Goal: Task Accomplishment & Management: Manage account settings

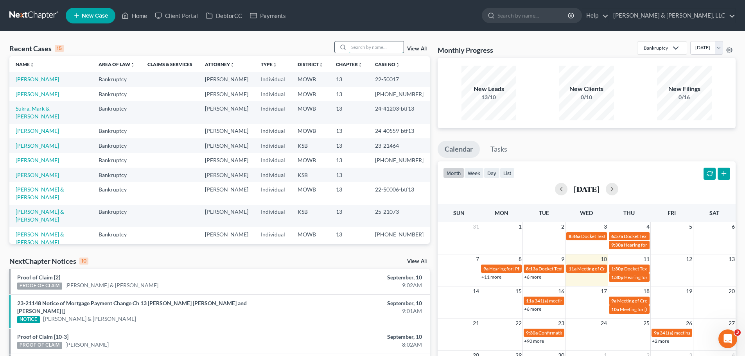
click at [367, 50] on input "search" at bounding box center [376, 46] width 55 height 11
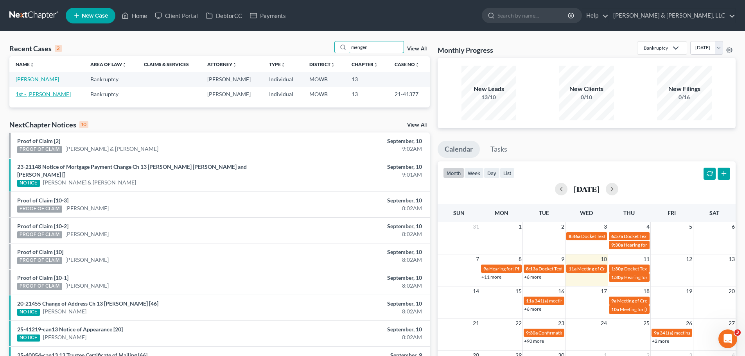
type input "mengen"
click at [54, 93] on link "1st - [PERSON_NAME]" at bounding box center [43, 94] width 55 height 7
select select "6"
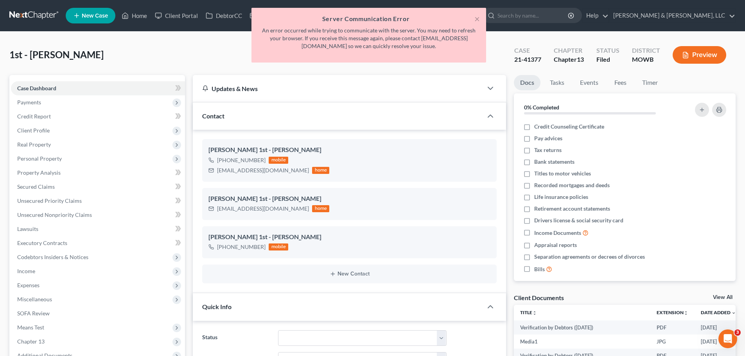
scroll to position [3042, 0]
click at [478, 19] on button "×" at bounding box center [477, 18] width 5 height 9
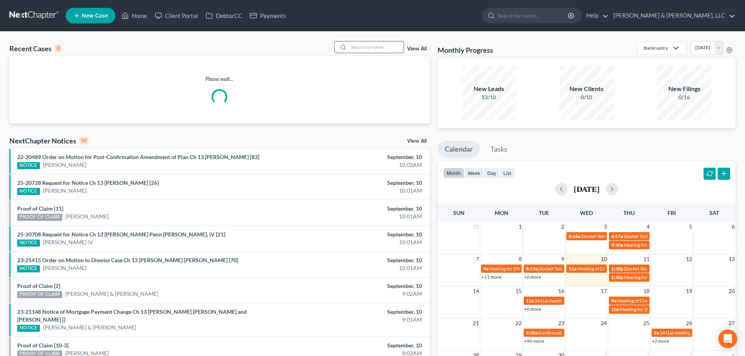
click at [382, 47] on input "search" at bounding box center [376, 46] width 55 height 11
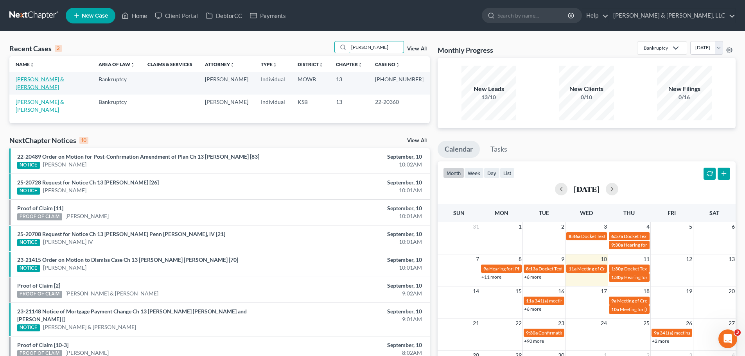
type input "[PERSON_NAME]"
click at [57, 79] on link "[PERSON_NAME] & [PERSON_NAME]" at bounding box center [40, 83] width 49 height 14
select select "6"
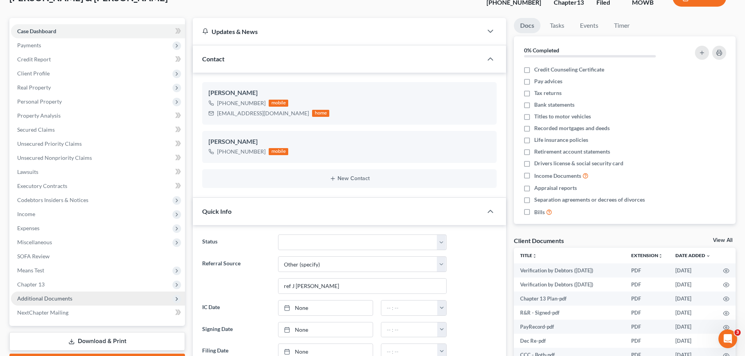
scroll to position [102, 0]
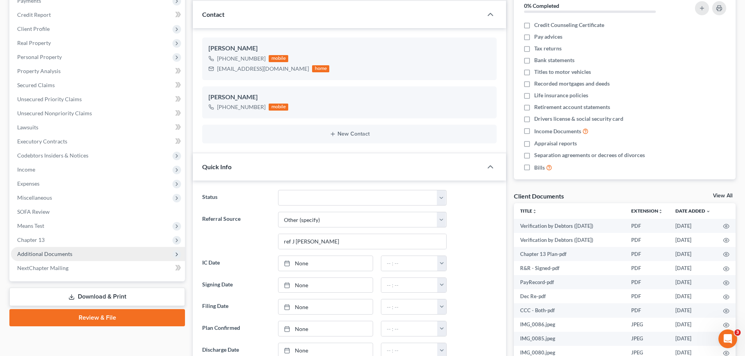
click at [81, 256] on span "Additional Documents" at bounding box center [98, 254] width 174 height 14
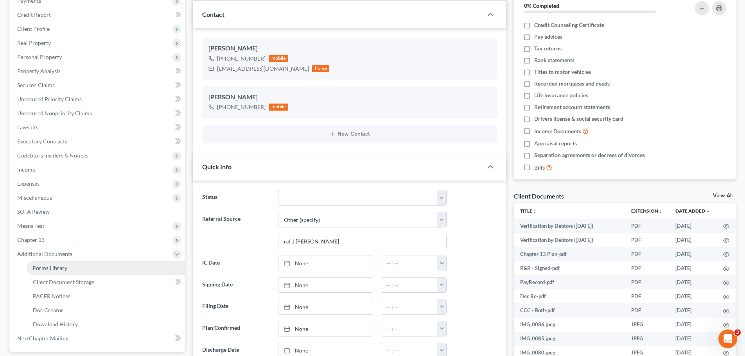
scroll to position [654, 0]
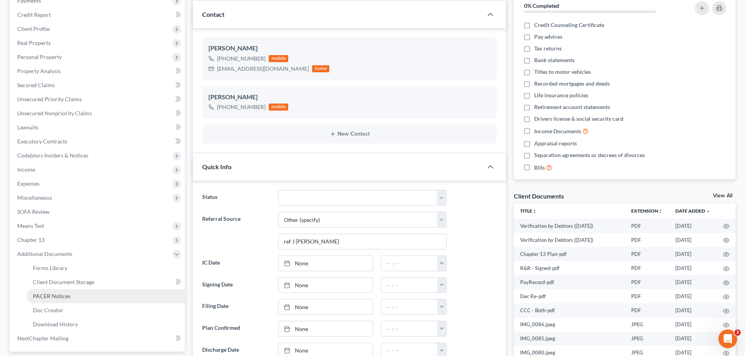
click at [66, 293] on span "PACER Notices" at bounding box center [52, 296] width 38 height 7
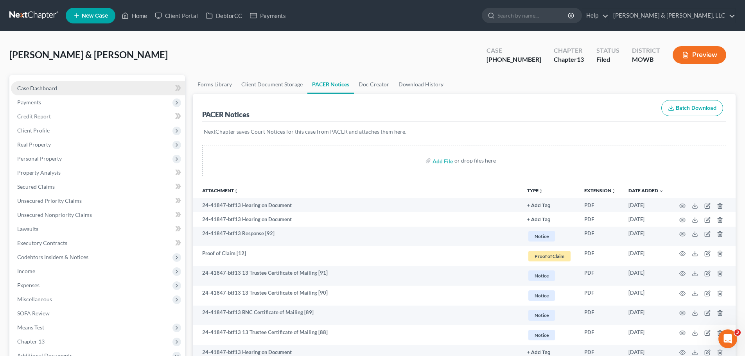
click at [63, 84] on link "Case Dashboard" at bounding box center [98, 88] width 174 height 14
select select "6"
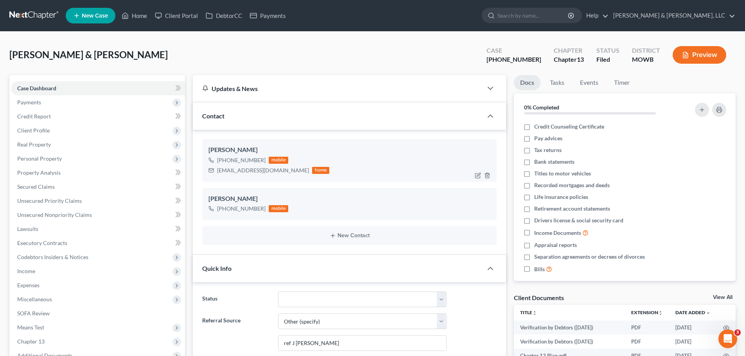
scroll to position [654, 0]
drag, startPoint x: 217, startPoint y: 171, endPoint x: 267, endPoint y: 171, distance: 50.1
click at [267, 171] on div "delishag@icloud.com" at bounding box center [263, 171] width 92 height 8
copy div "delishag@icloud.com"
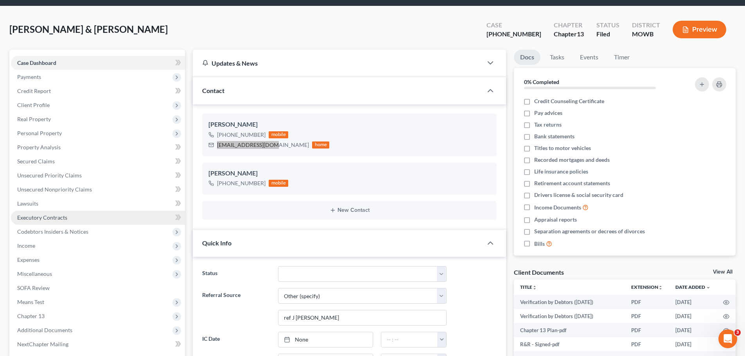
scroll to position [39, 0]
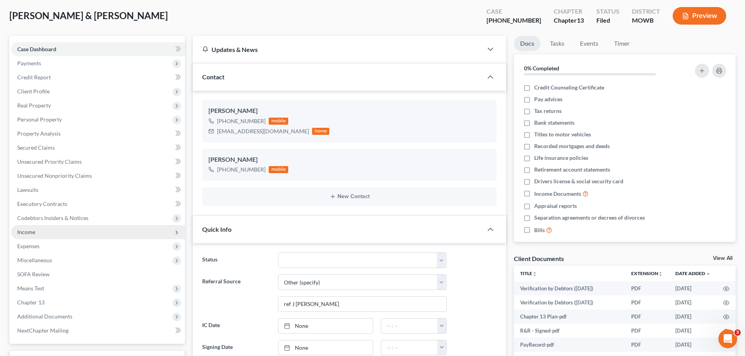
click at [35, 230] on span "Income" at bounding box center [98, 232] width 174 height 14
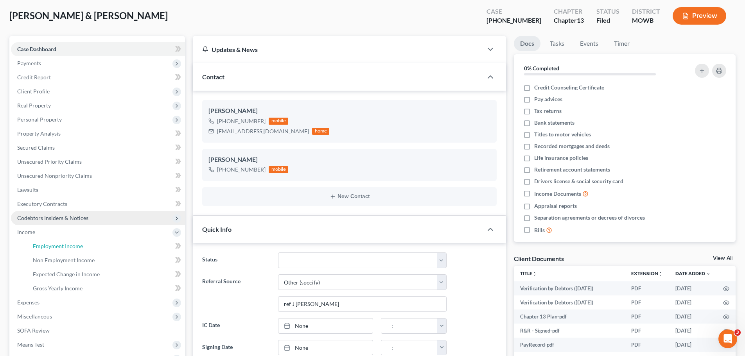
drag, startPoint x: 49, startPoint y: 244, endPoint x: 168, endPoint y: 224, distance: 121.0
click at [49, 244] on span "Employment Income" at bounding box center [58, 246] width 50 height 7
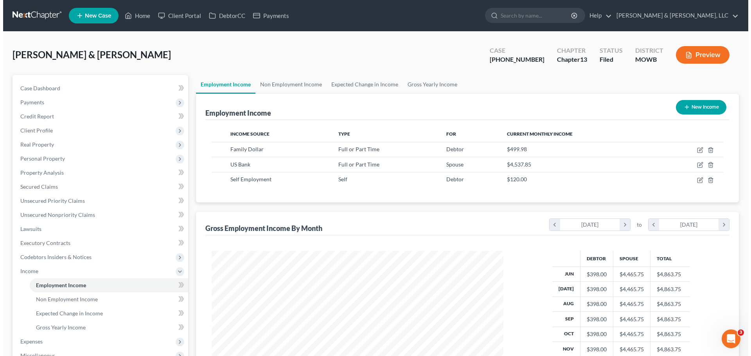
scroll to position [146, 307]
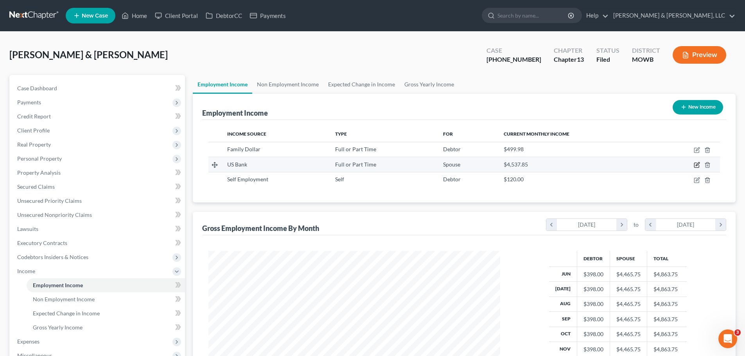
click at [695, 166] on icon "button" at bounding box center [696, 165] width 5 height 5
select select "0"
select select "24"
select select "2"
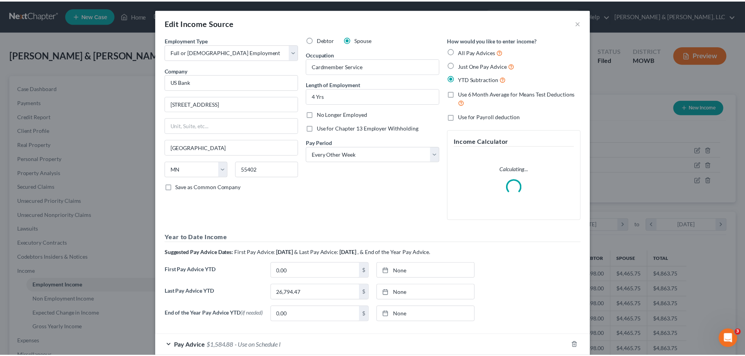
scroll to position [147, 310]
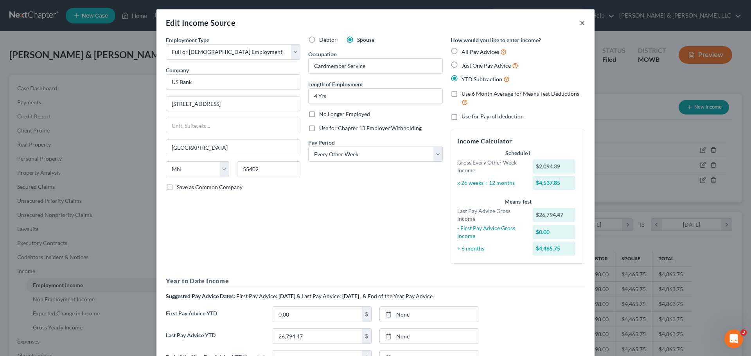
click at [580, 23] on button "×" at bounding box center [582, 22] width 5 height 9
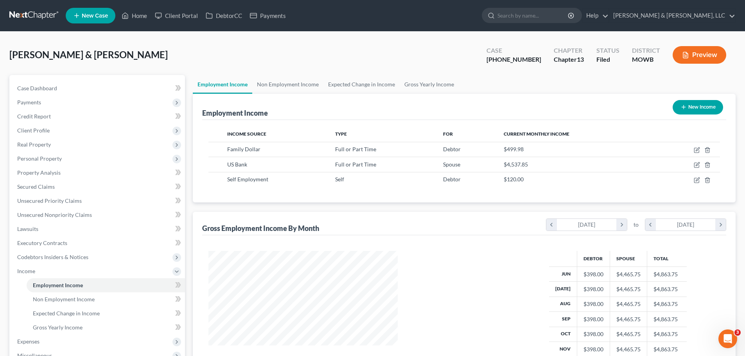
scroll to position [146, 307]
drag, startPoint x: 66, startPoint y: 86, endPoint x: 142, endPoint y: 73, distance: 76.7
click at [66, 88] on link "Case Dashboard" at bounding box center [98, 88] width 174 height 14
select select "6"
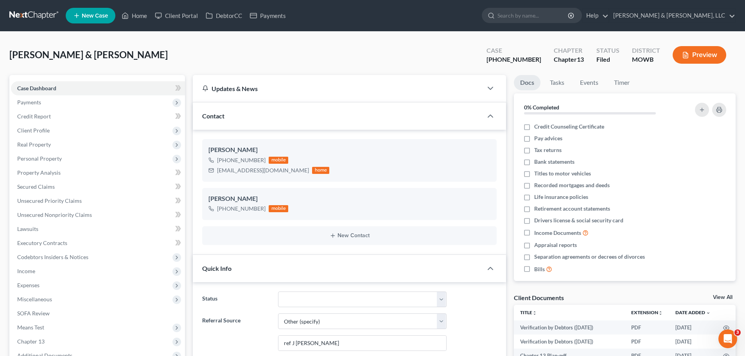
scroll to position [654, 0]
click at [133, 16] on link "Home" at bounding box center [134, 16] width 33 height 14
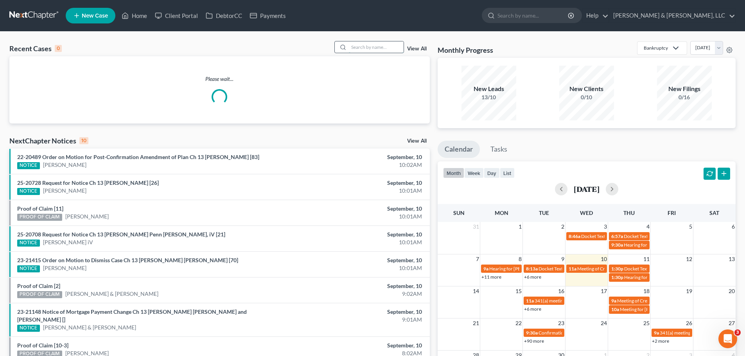
click at [370, 45] on input "search" at bounding box center [376, 46] width 55 height 11
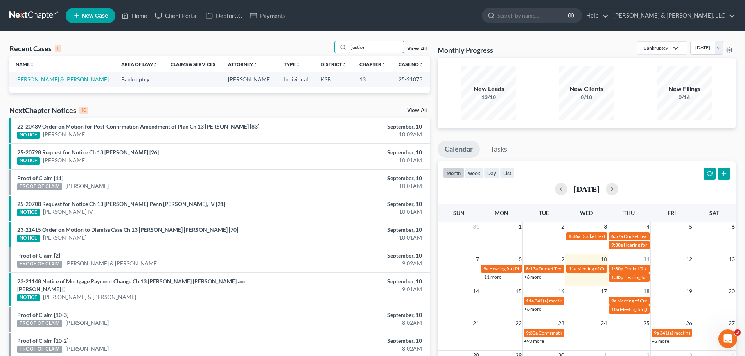
type input "justice"
click at [50, 76] on link "Justice, William & Lori" at bounding box center [62, 79] width 93 height 7
select select "6"
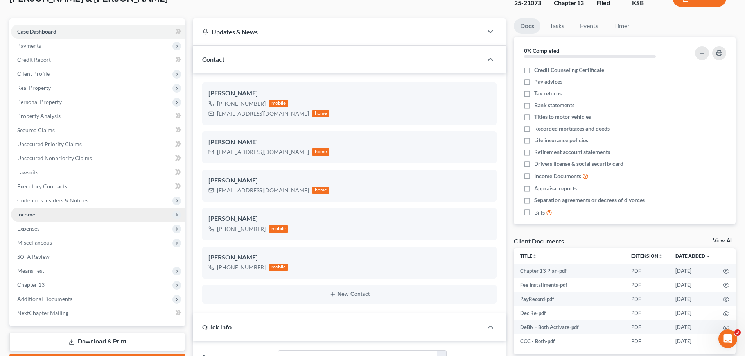
scroll to position [78, 0]
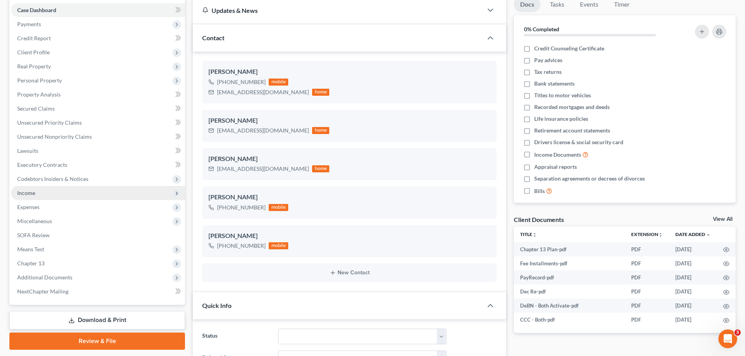
click at [42, 196] on span "Income" at bounding box center [98, 193] width 174 height 14
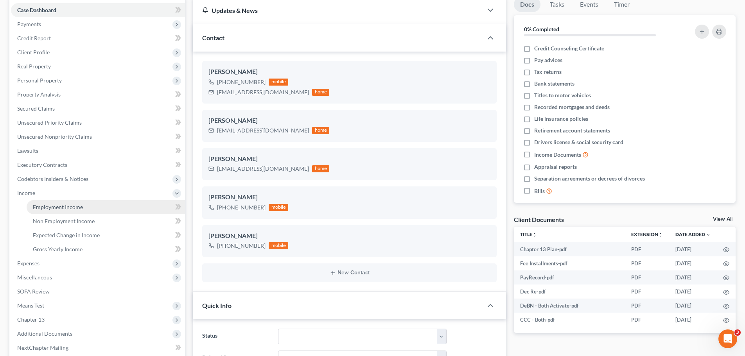
click at [44, 203] on link "Employment Income" at bounding box center [106, 207] width 158 height 14
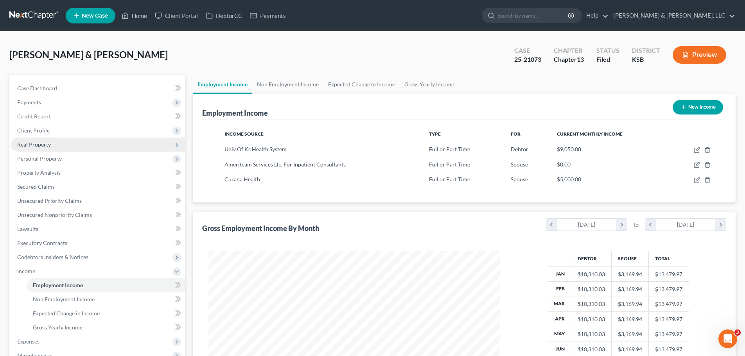
scroll to position [146, 307]
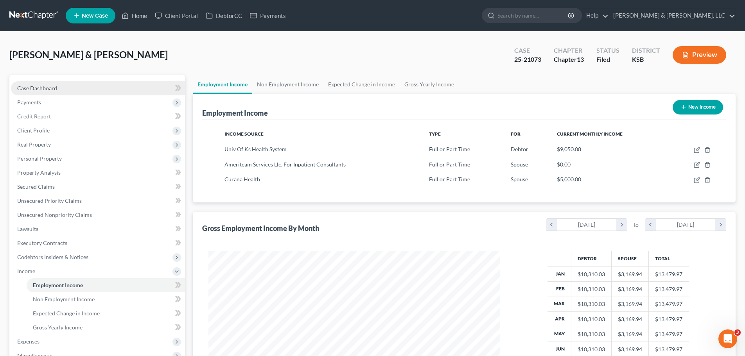
click at [72, 83] on link "Case Dashboard" at bounding box center [98, 88] width 174 height 14
select select "6"
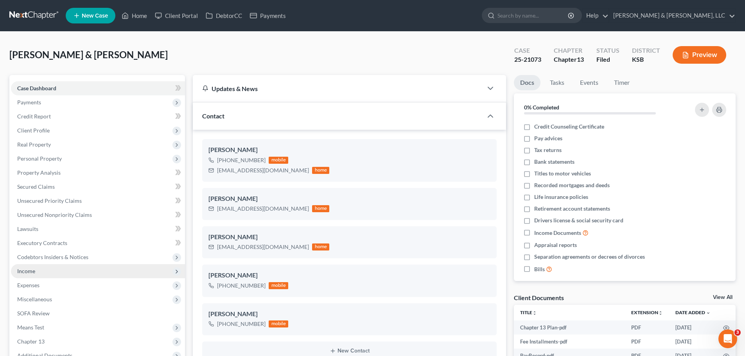
click at [45, 269] on span "Income" at bounding box center [98, 271] width 174 height 14
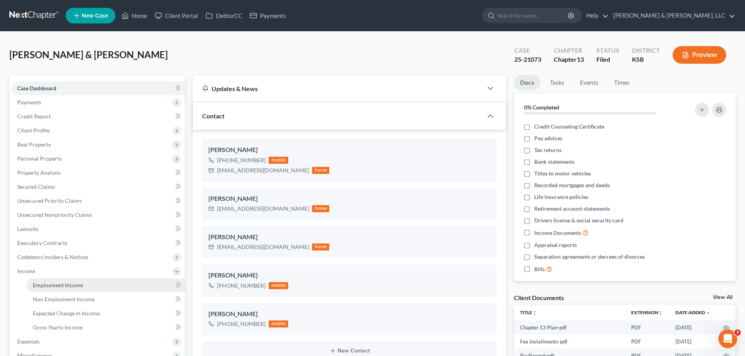
click at [54, 283] on span "Employment Income" at bounding box center [58, 285] width 50 height 7
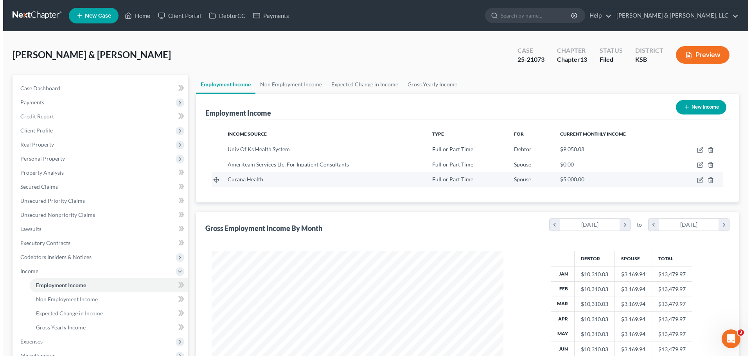
scroll to position [146, 307]
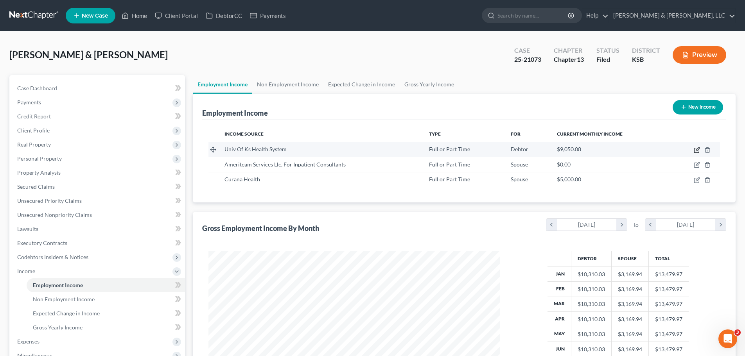
click at [696, 151] on icon "button" at bounding box center [697, 150] width 6 height 6
select select "0"
select select "17"
select select "2"
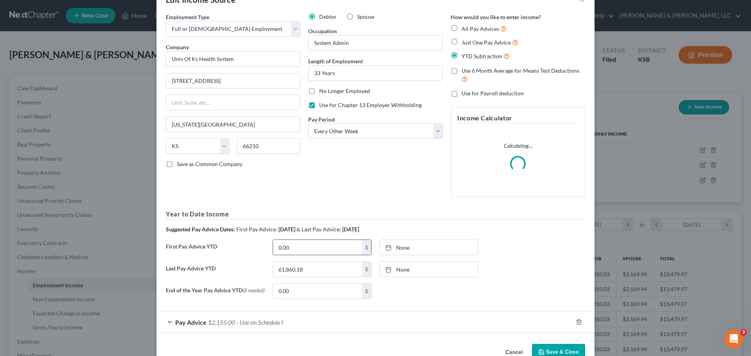
scroll to position [45, 0]
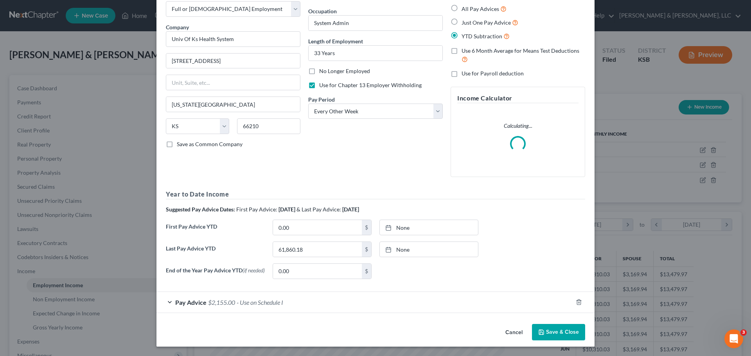
click at [246, 301] on span "- Use on Schedule I" at bounding box center [260, 302] width 47 height 7
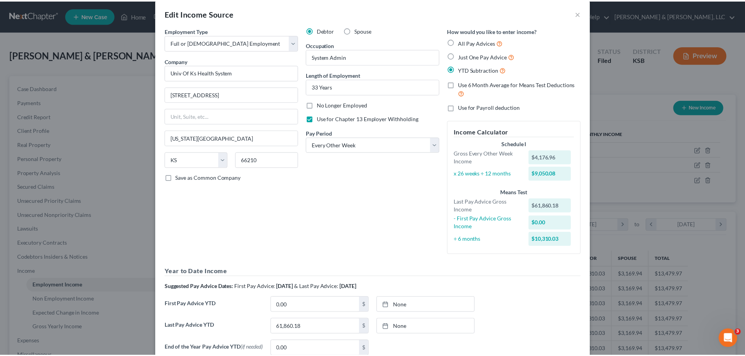
scroll to position [0, 0]
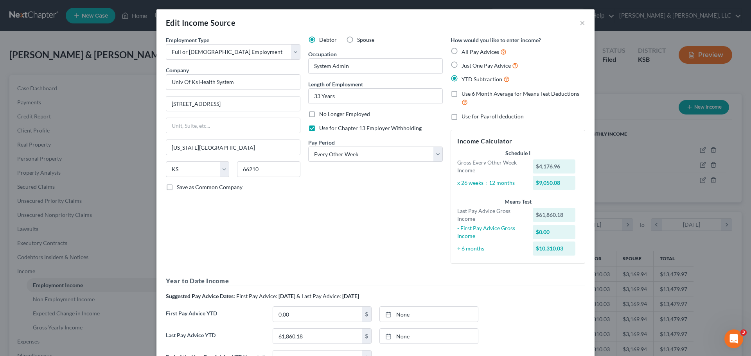
click at [583, 27] on div "Edit Income Source ×" at bounding box center [375, 22] width 438 height 27
click at [576, 24] on div "Edit Income Source ×" at bounding box center [375, 22] width 438 height 27
click at [580, 25] on button "×" at bounding box center [582, 22] width 5 height 9
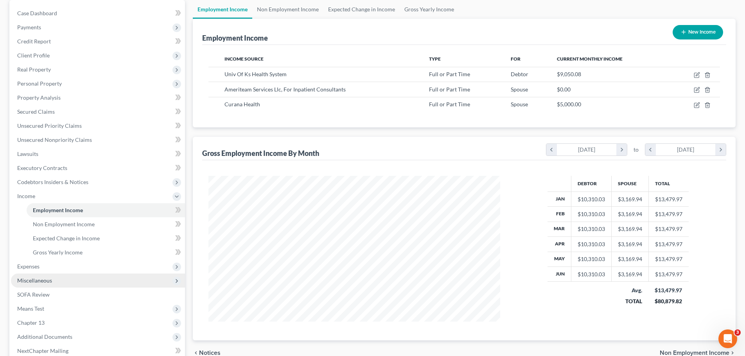
scroll to position [117, 0]
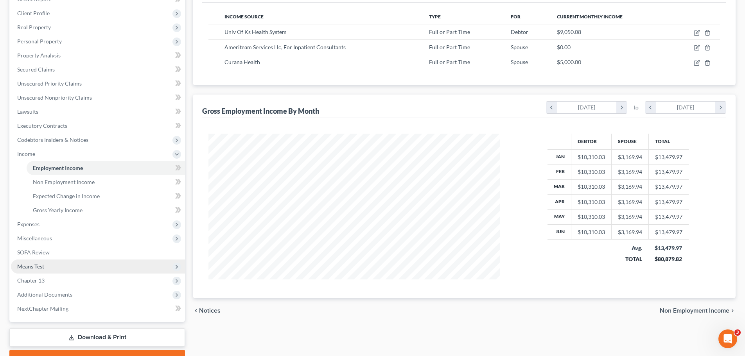
click at [47, 262] on span "Means Test" at bounding box center [98, 267] width 174 height 14
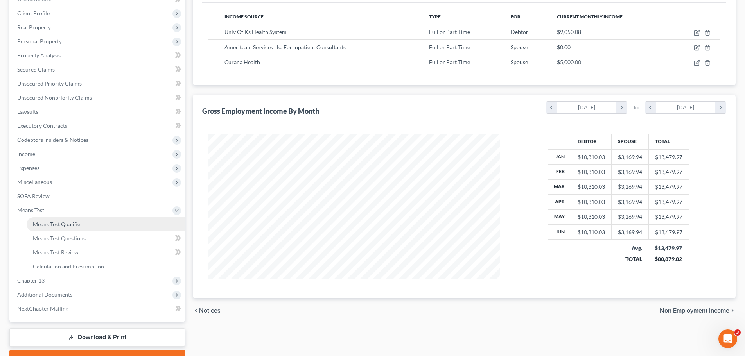
click at [65, 224] on span "Means Test Qualifier" at bounding box center [58, 224] width 50 height 7
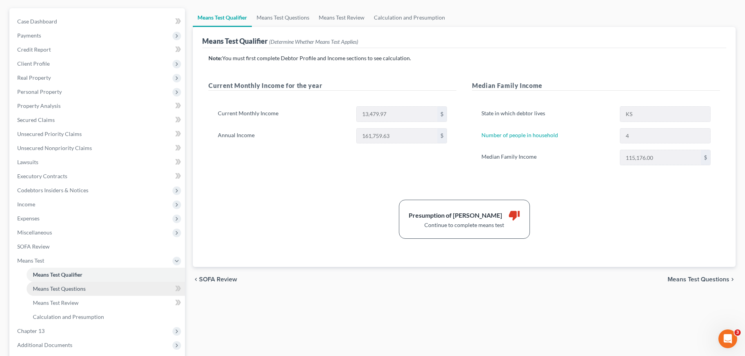
scroll to position [78, 0]
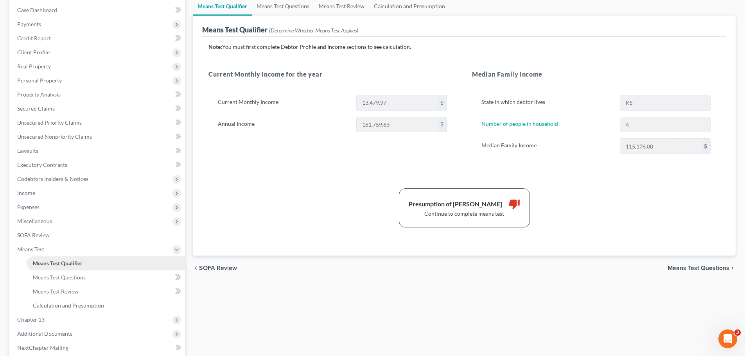
click at [54, 265] on span "Means Test Qualifier" at bounding box center [58, 263] width 50 height 7
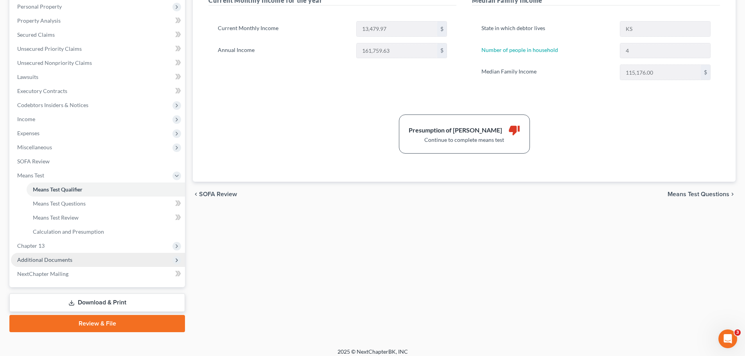
scroll to position [158, 0]
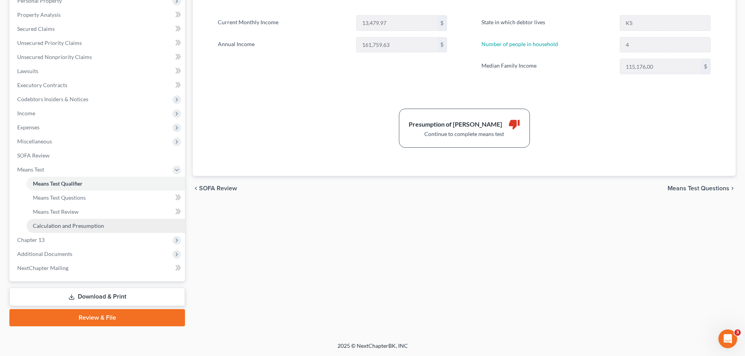
click at [73, 225] on span "Calculation and Presumption" at bounding box center [68, 226] width 71 height 7
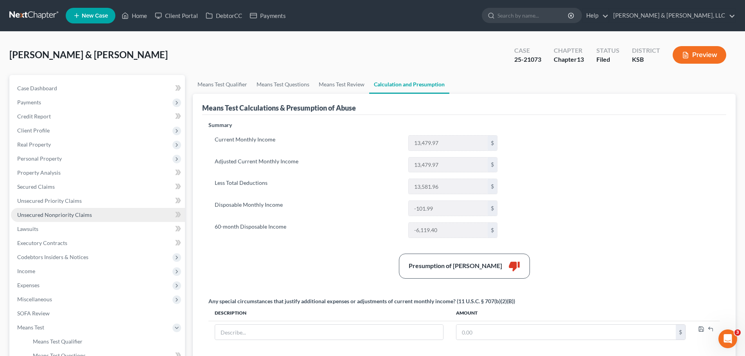
click at [59, 215] on span "Unsecured Nonpriority Claims" at bounding box center [54, 215] width 75 height 7
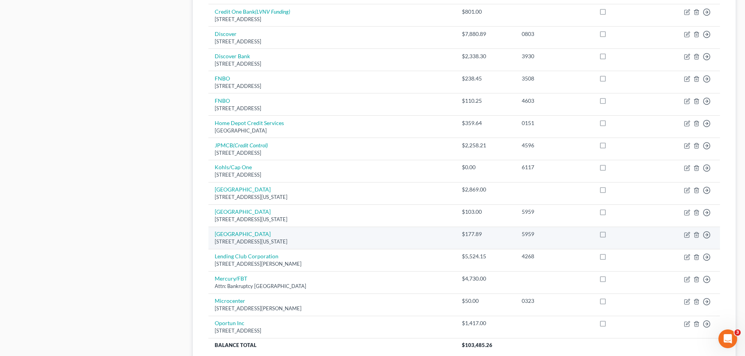
scroll to position [549, 0]
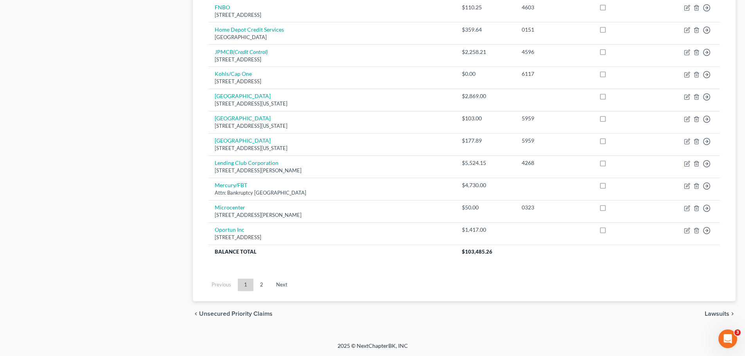
click at [263, 283] on link "2" at bounding box center [262, 285] width 16 height 13
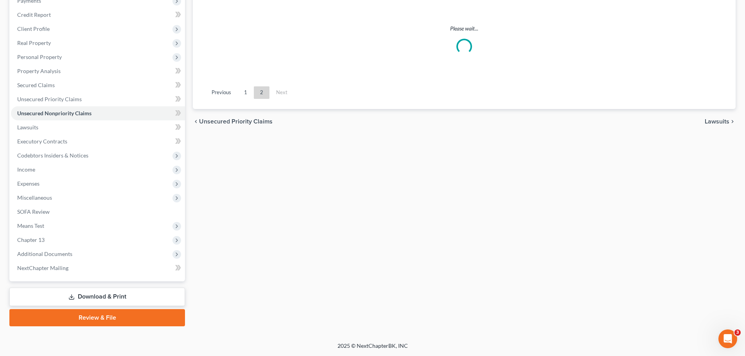
scroll to position [102, 0]
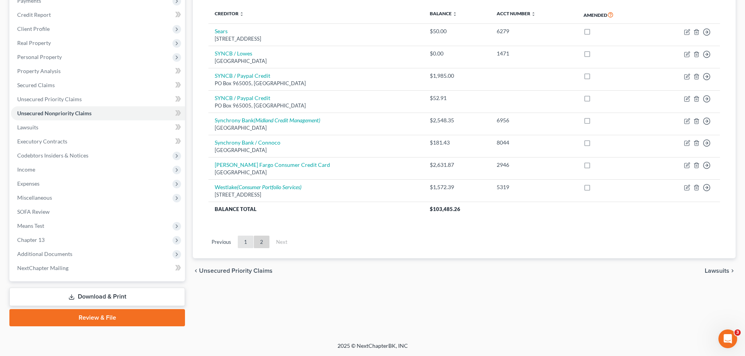
click at [248, 238] on link "1" at bounding box center [246, 242] width 16 height 13
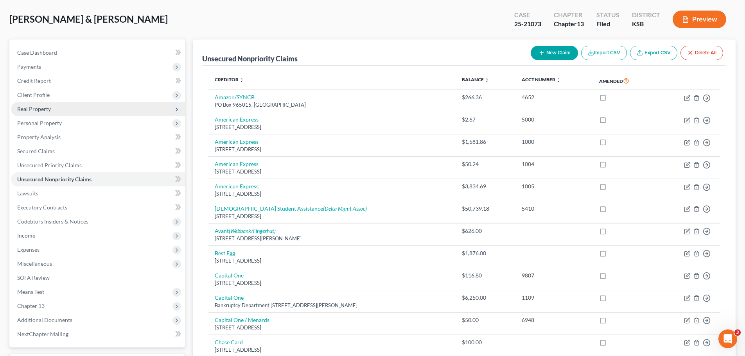
scroll to position [0, 0]
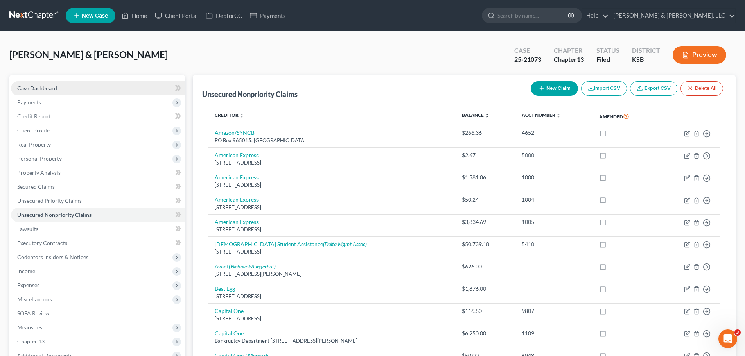
click at [55, 89] on span "Case Dashboard" at bounding box center [37, 88] width 40 height 7
select select "6"
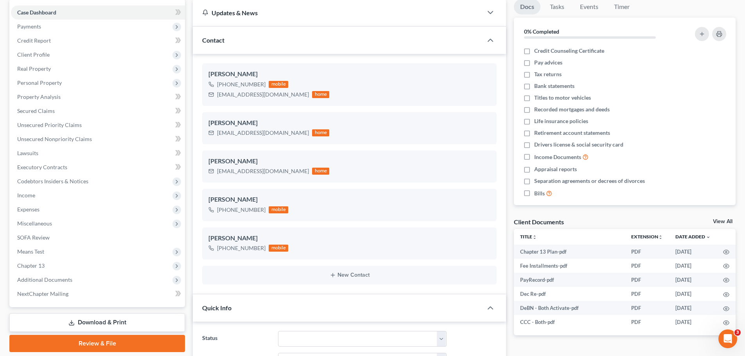
scroll to position [156, 0]
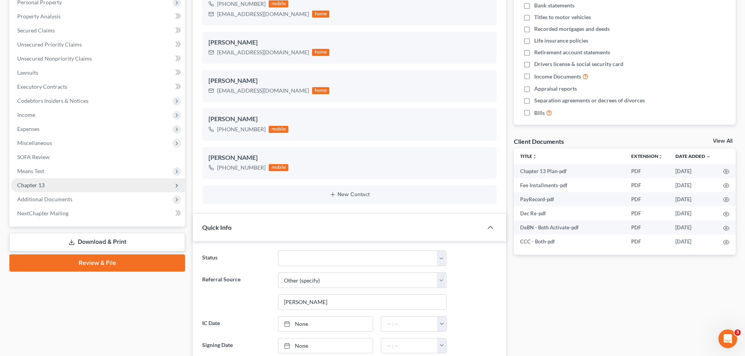
click at [47, 189] on span "Chapter 13" at bounding box center [98, 185] width 174 height 14
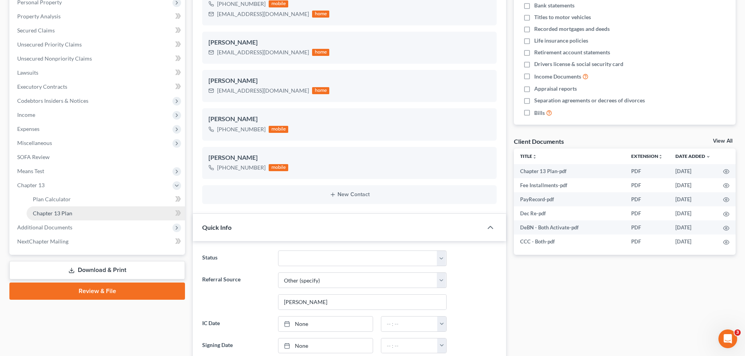
click at [53, 210] on span "Chapter 13 Plan" at bounding box center [53, 213] width 40 height 7
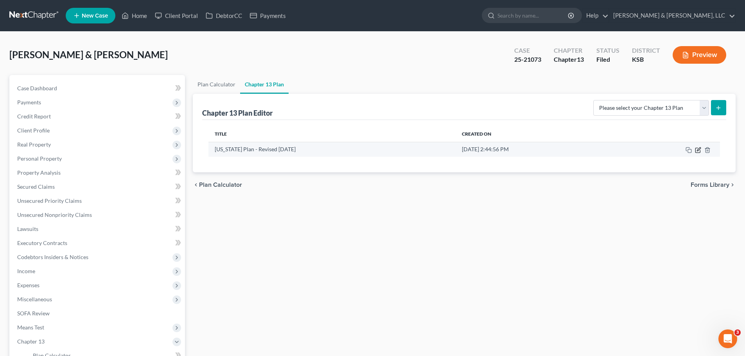
click at [696, 151] on icon "button" at bounding box center [698, 150] width 5 height 5
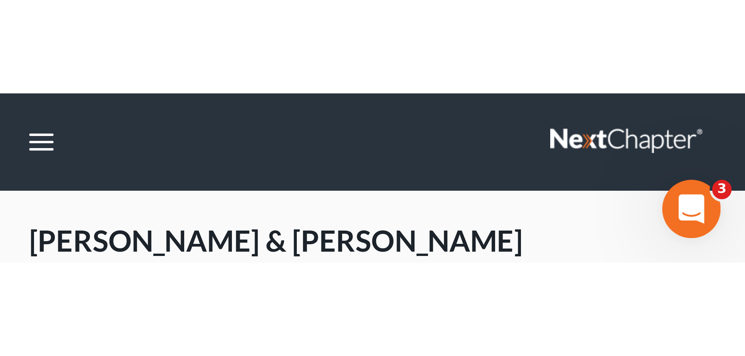
scroll to position [1247, 0]
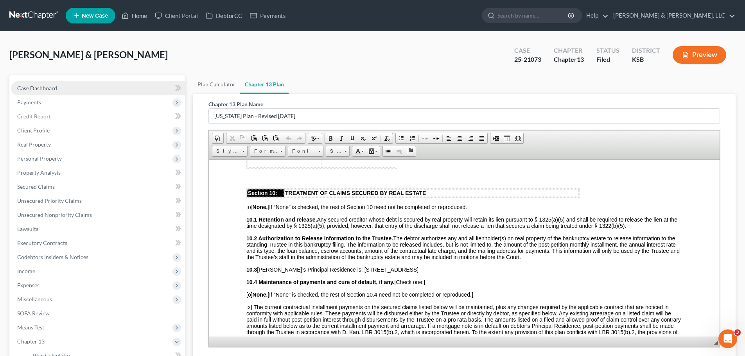
click at [43, 88] on span "Case Dashboard" at bounding box center [37, 88] width 40 height 7
select select "6"
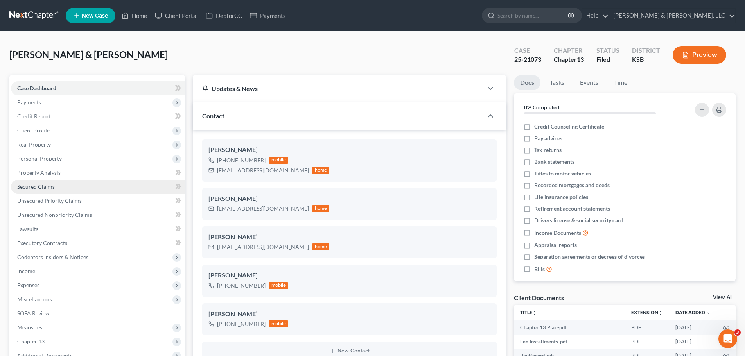
click at [38, 184] on span "Secured Claims" at bounding box center [36, 186] width 38 height 7
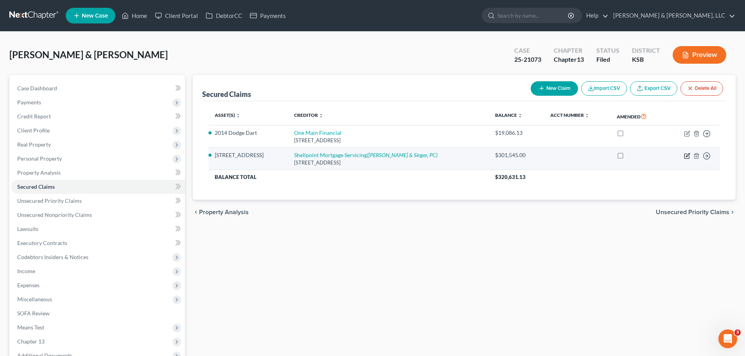
click at [686, 155] on icon "button" at bounding box center [687, 156] width 6 height 6
select select "42"
select select "2"
select select "0"
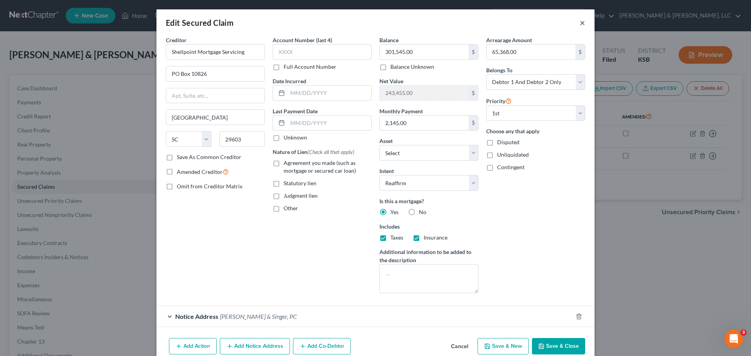
click at [581, 23] on button "×" at bounding box center [582, 22] width 5 height 9
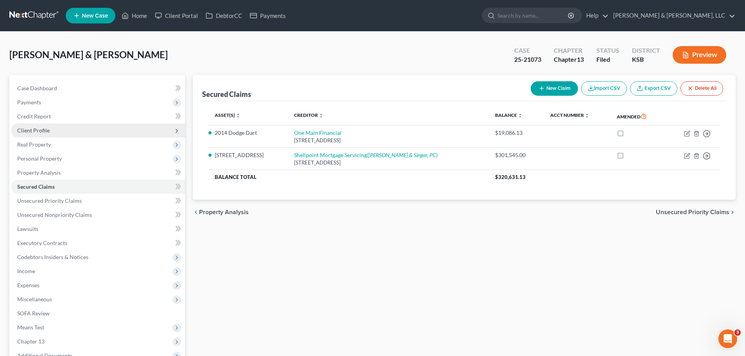
click at [65, 129] on span "Client Profile" at bounding box center [98, 131] width 174 height 14
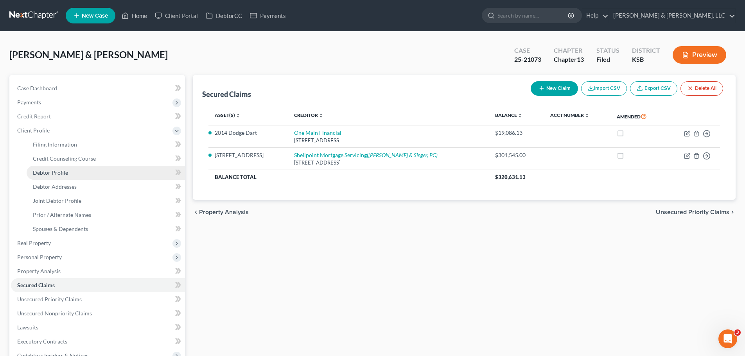
click at [59, 173] on span "Debtor Profile" at bounding box center [50, 172] width 35 height 7
select select "1"
select select "3"
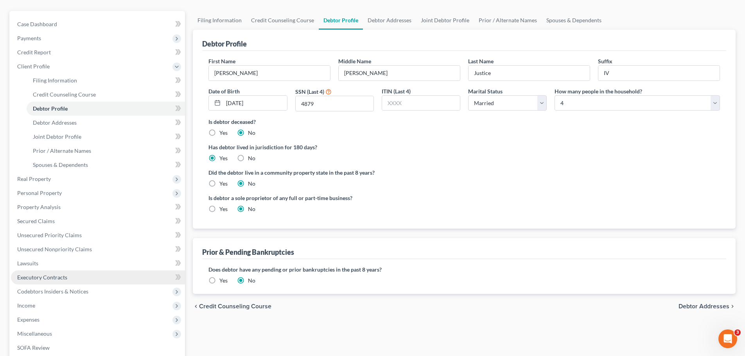
scroll to position [78, 0]
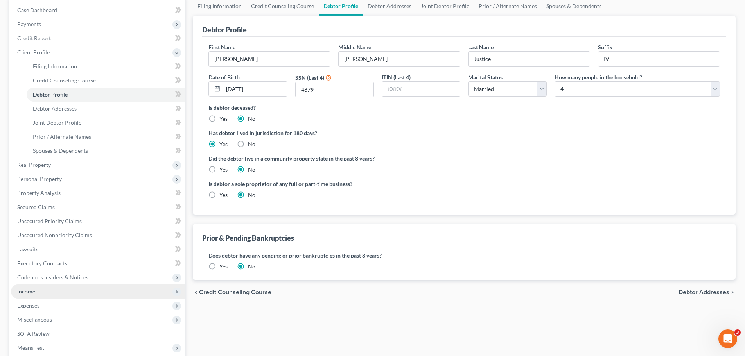
click at [31, 291] on span "Income" at bounding box center [26, 291] width 18 height 7
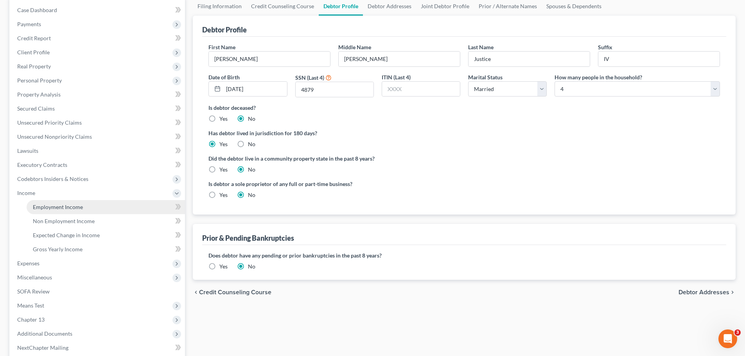
click at [58, 207] on span "Employment Income" at bounding box center [58, 207] width 50 height 7
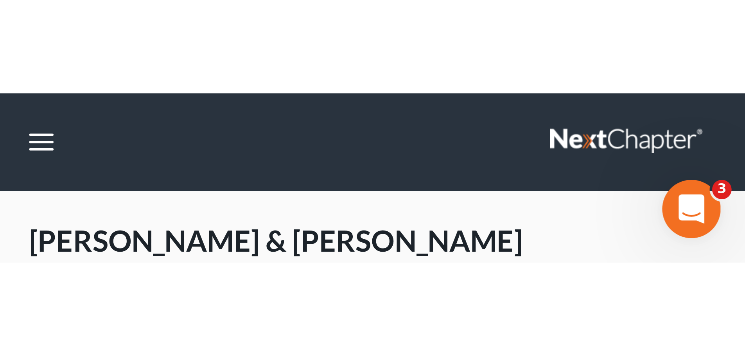
scroll to position [146, 307]
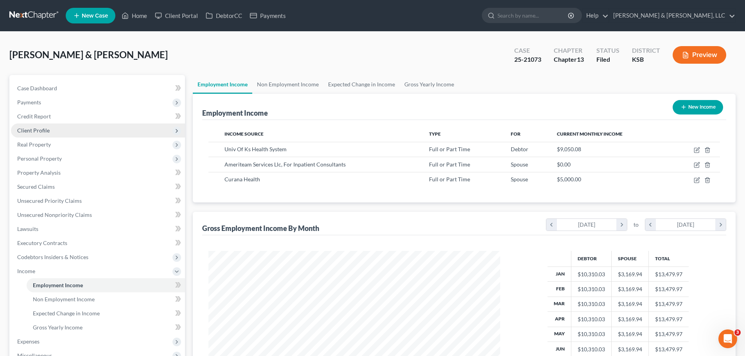
click at [62, 125] on span "Client Profile" at bounding box center [98, 131] width 174 height 14
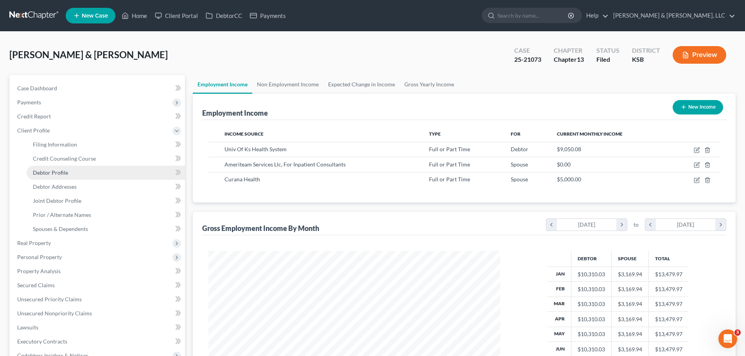
click at [56, 170] on span "Debtor Profile" at bounding box center [50, 172] width 35 height 7
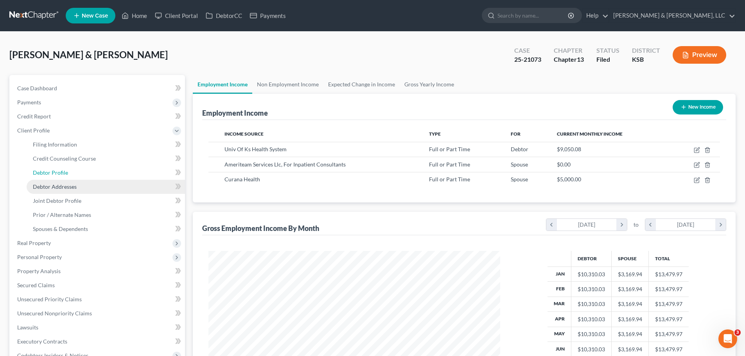
select select "1"
select select "3"
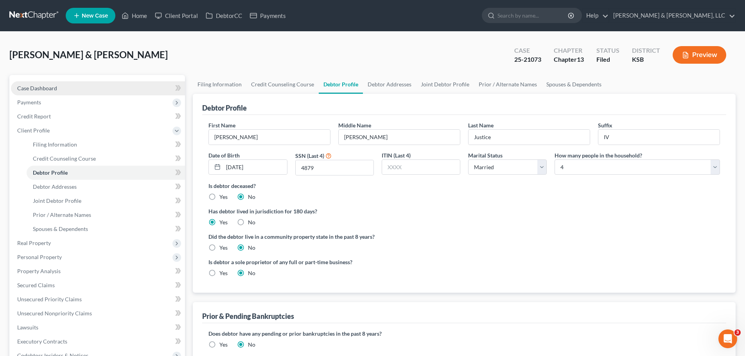
click at [49, 91] on span "Case Dashboard" at bounding box center [37, 88] width 40 height 7
select select "6"
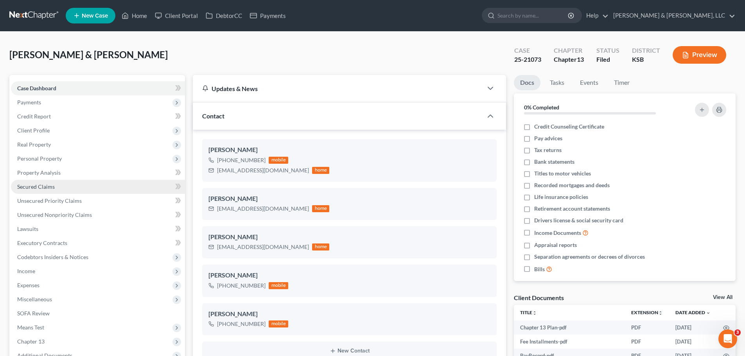
click at [64, 184] on link "Secured Claims" at bounding box center [98, 187] width 174 height 14
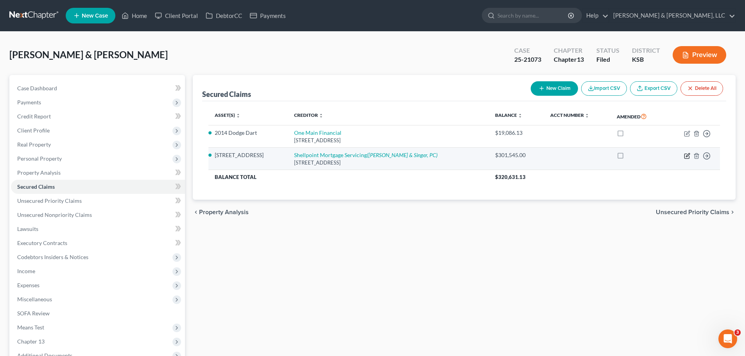
click at [686, 155] on icon "button" at bounding box center [687, 156] width 6 height 6
select select "42"
select select "9"
select select "2"
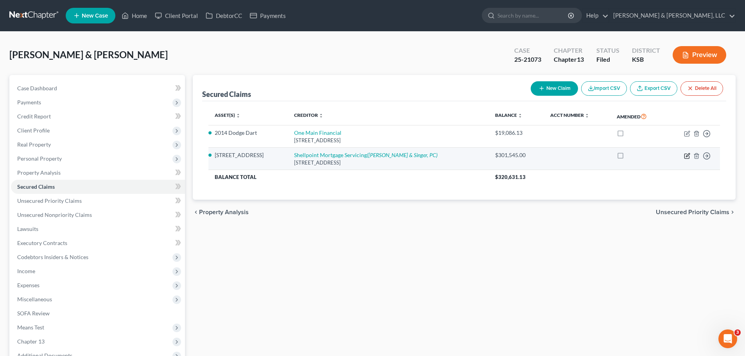
select select "0"
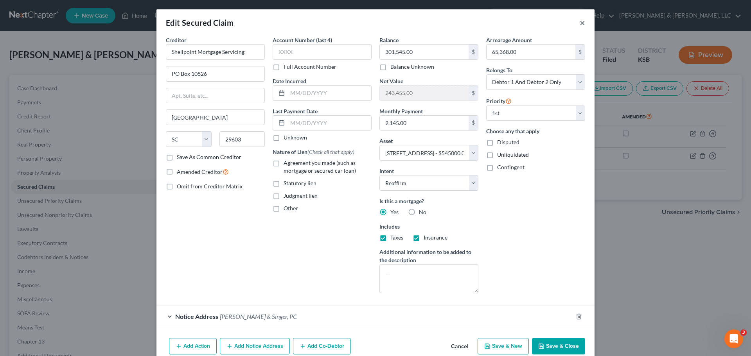
click at [580, 25] on button "×" at bounding box center [582, 22] width 5 height 9
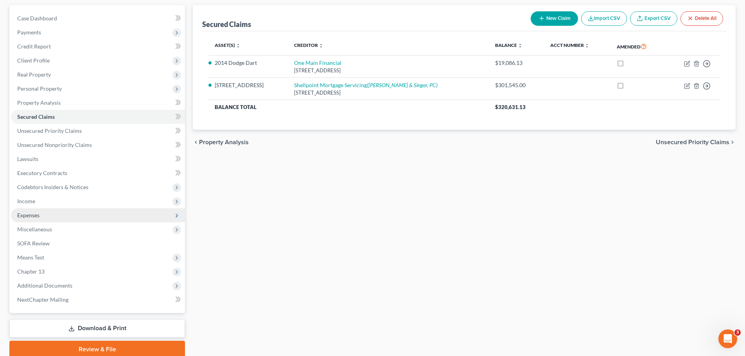
scroll to position [78, 0]
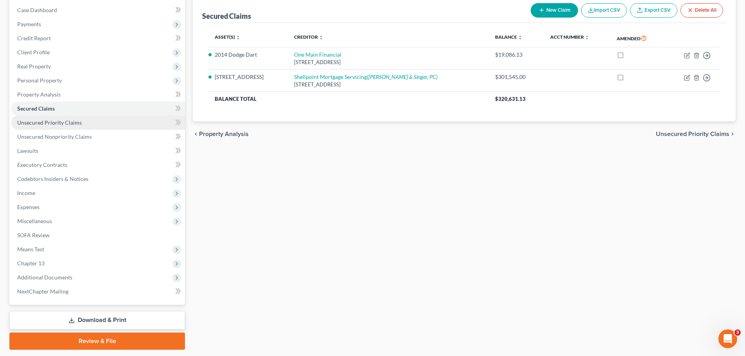
click at [54, 124] on span "Unsecured Priority Claims" at bounding box center [49, 122] width 65 height 7
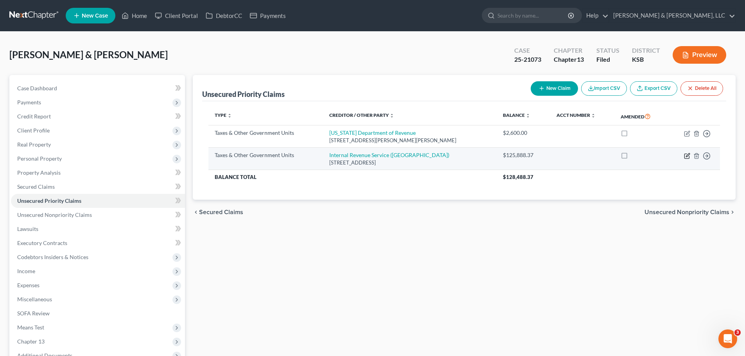
click at [688, 156] on icon "button" at bounding box center [687, 156] width 6 height 6
select select "0"
select select "39"
select select "2"
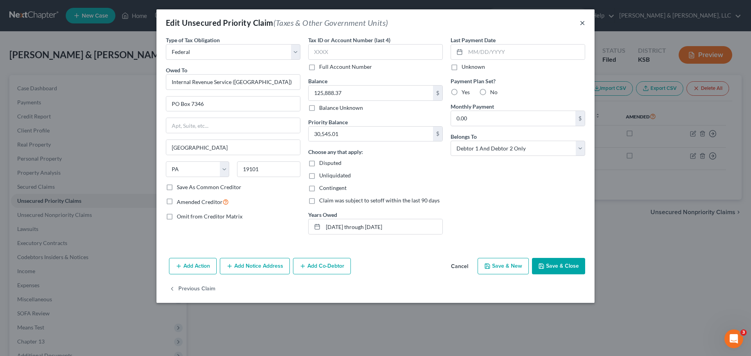
drag, startPoint x: 581, startPoint y: 24, endPoint x: 591, endPoint y: 25, distance: 9.4
click at [581, 24] on button "×" at bounding box center [582, 22] width 5 height 9
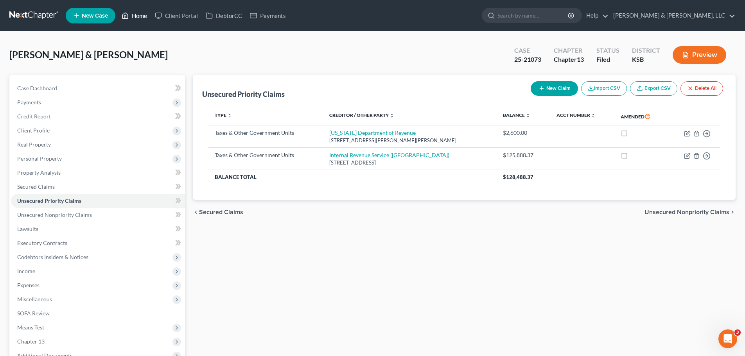
click at [135, 15] on link "Home" at bounding box center [134, 16] width 33 height 14
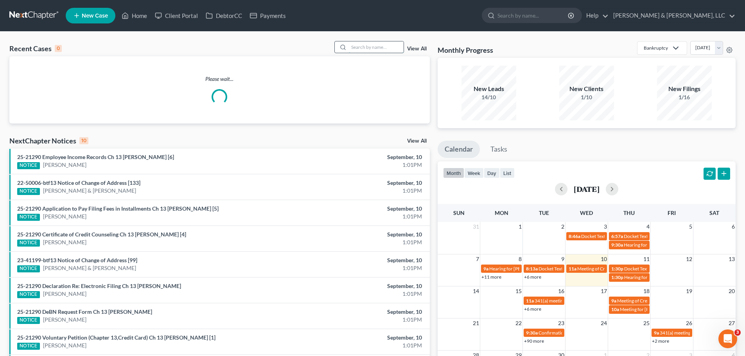
click at [396, 45] on input "search" at bounding box center [376, 46] width 55 height 11
type input "l"
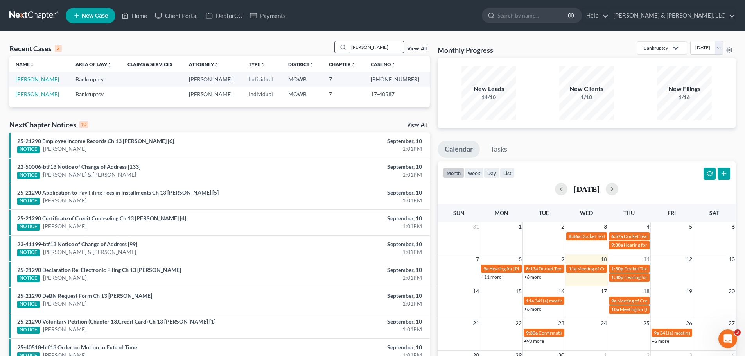
click at [372, 47] on input "reitz" at bounding box center [376, 46] width 55 height 11
drag, startPoint x: 372, startPoint y: 47, endPoint x: 347, endPoint y: 47, distance: 25.0
click at [347, 47] on div "reitz" at bounding box center [369, 47] width 70 height 12
type input "campbell\"
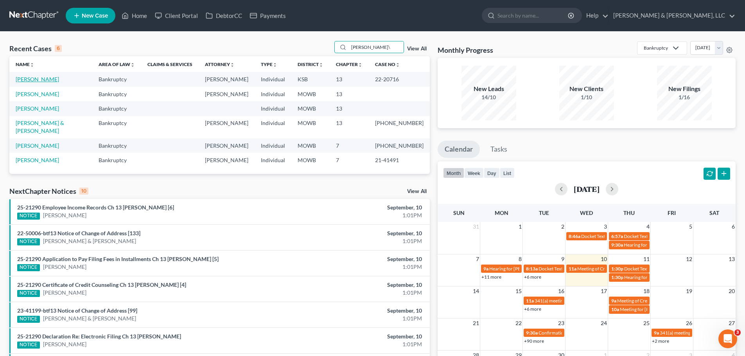
click at [45, 78] on link "Campbell, Tiffany" at bounding box center [37, 79] width 43 height 7
select select "4"
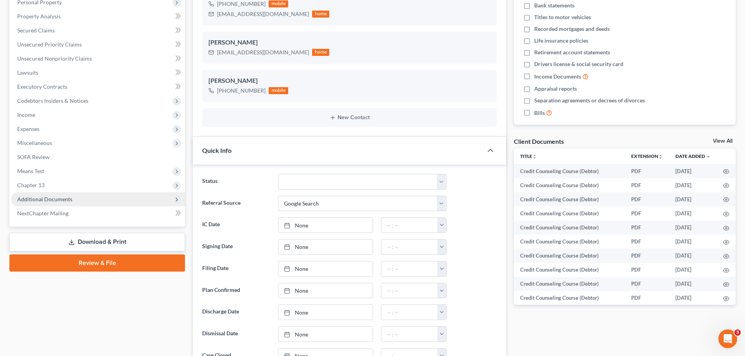
scroll to position [453, 0]
drag, startPoint x: 56, startPoint y: 196, endPoint x: 59, endPoint y: 199, distance: 4.4
click at [56, 196] on span "Additional Documents" at bounding box center [44, 199] width 55 height 7
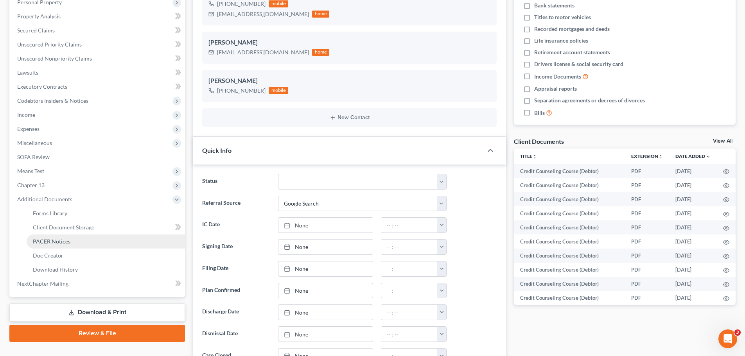
click at [60, 240] on span "PACER Notices" at bounding box center [52, 241] width 38 height 7
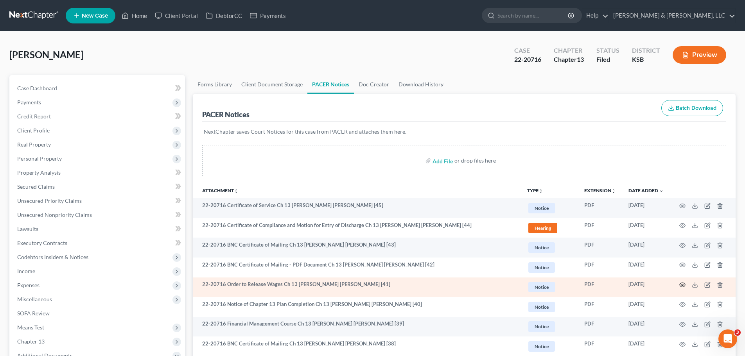
click at [681, 286] on icon "button" at bounding box center [682, 285] width 6 height 6
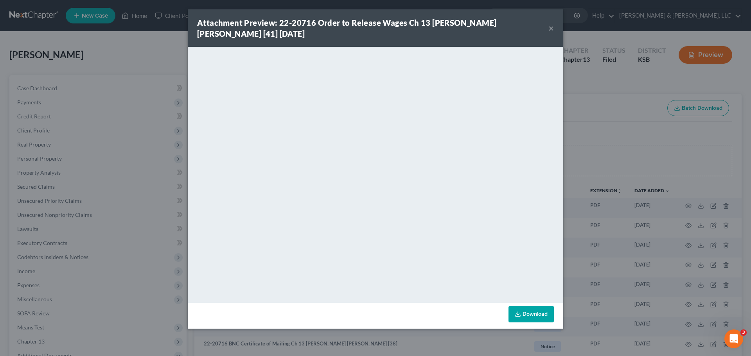
click at [554, 28] on div "Attachment Preview: 22-20716 Order to Release Wages Ch 13 Tiffany Dawn Campbell…" at bounding box center [376, 28] width 376 height 38
click at [552, 28] on button "×" at bounding box center [550, 27] width 5 height 9
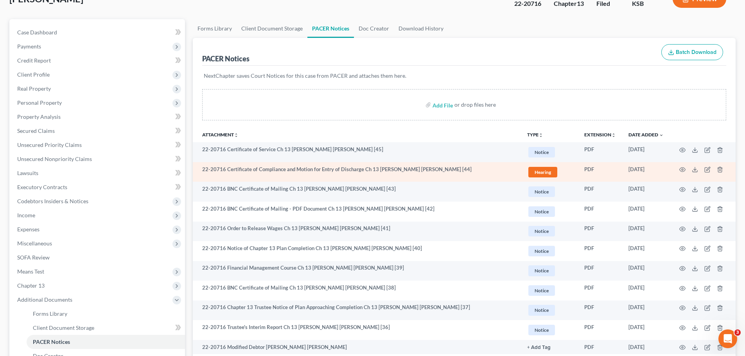
scroll to position [78, 0]
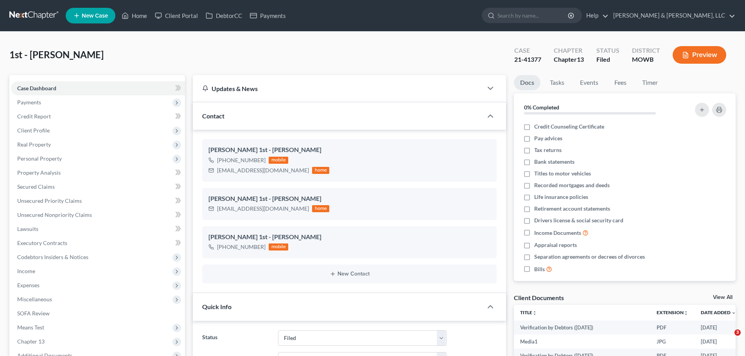
select select "6"
select select "0"
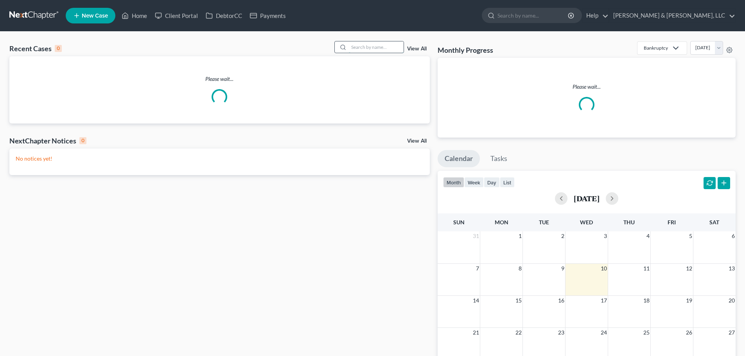
click at [396, 47] on input "search" at bounding box center [376, 46] width 55 height 11
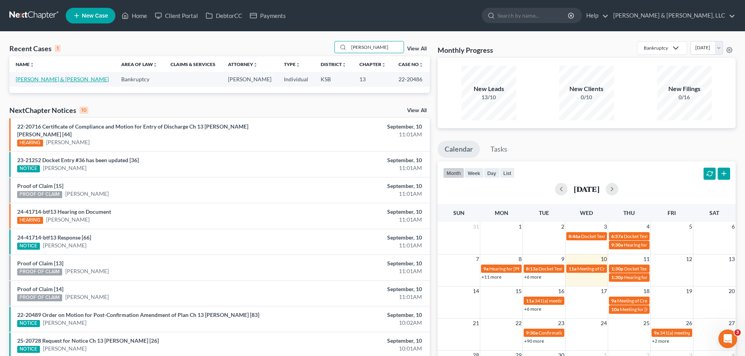
type input "faciana"
click at [38, 82] on link "[PERSON_NAME] & [PERSON_NAME]" at bounding box center [62, 79] width 93 height 7
select select "0"
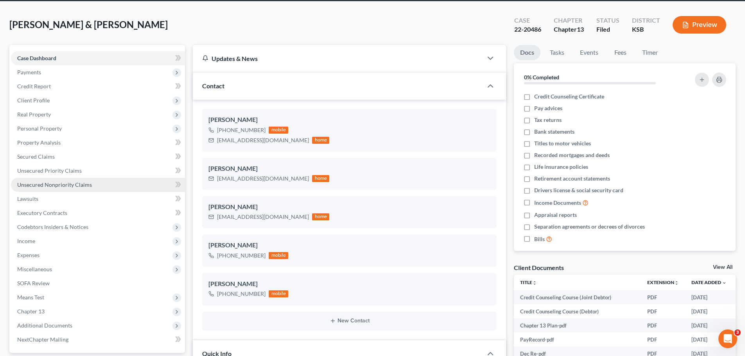
scroll to position [39, 0]
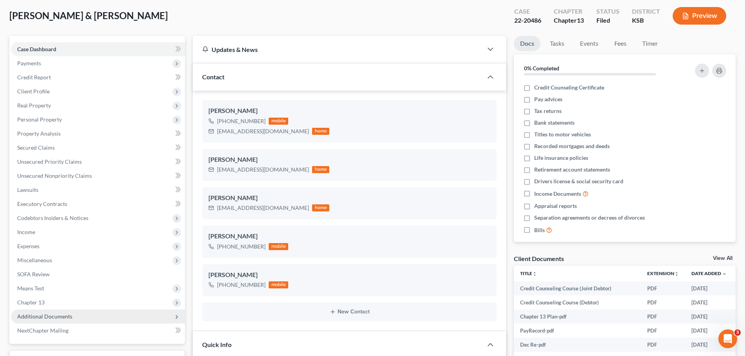
click at [55, 317] on span "Additional Documents" at bounding box center [44, 316] width 55 height 7
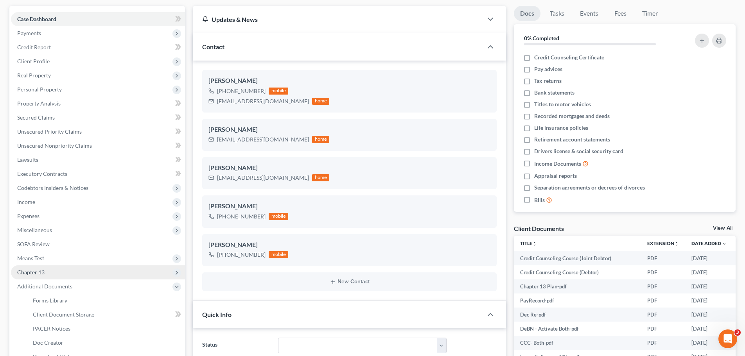
scroll to position [78, 0]
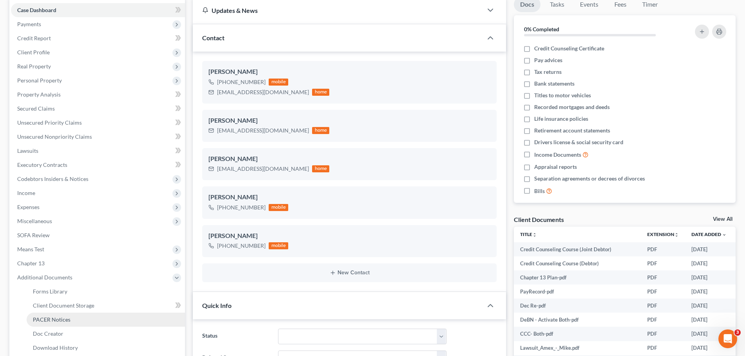
click at [67, 321] on span "PACER Notices" at bounding box center [52, 319] width 38 height 7
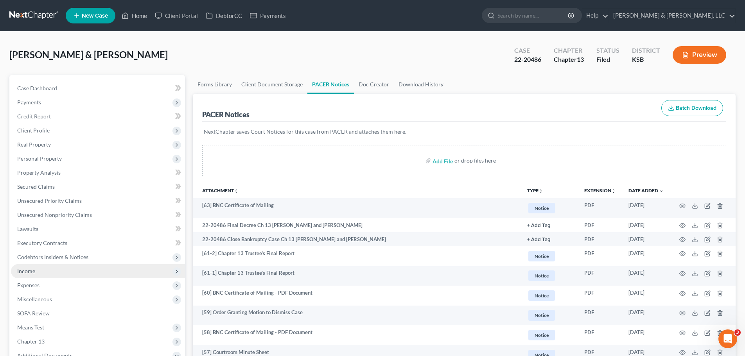
click at [30, 267] on span "Income" at bounding box center [98, 271] width 174 height 14
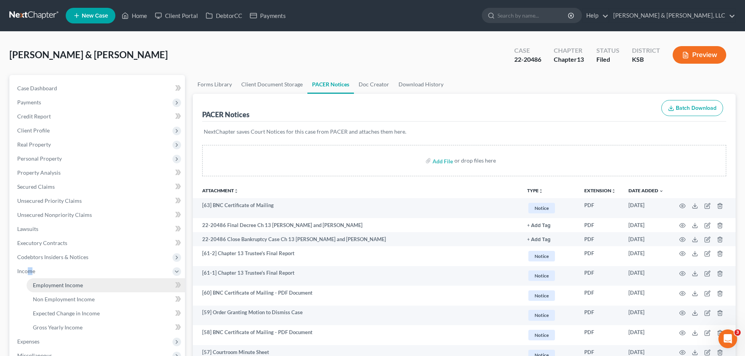
click at [52, 282] on span "Employment Income" at bounding box center [58, 285] width 50 height 7
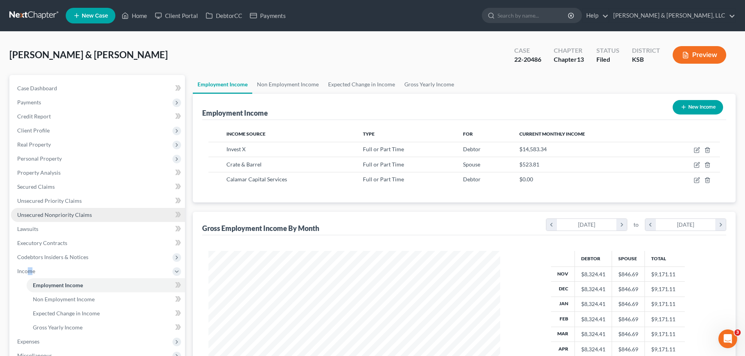
scroll to position [146, 307]
click at [84, 212] on span "Unsecured Nonpriority Claims" at bounding box center [54, 215] width 75 height 7
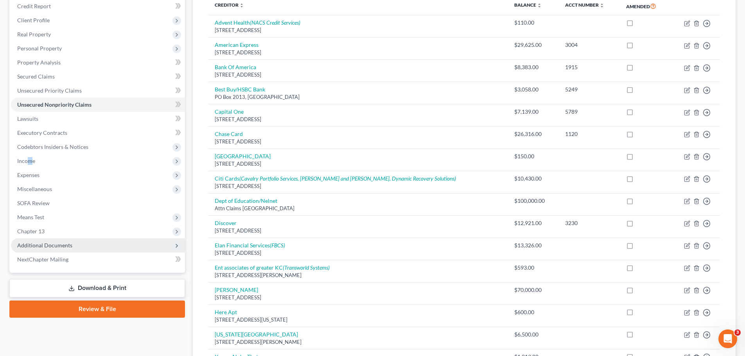
scroll to position [117, 0]
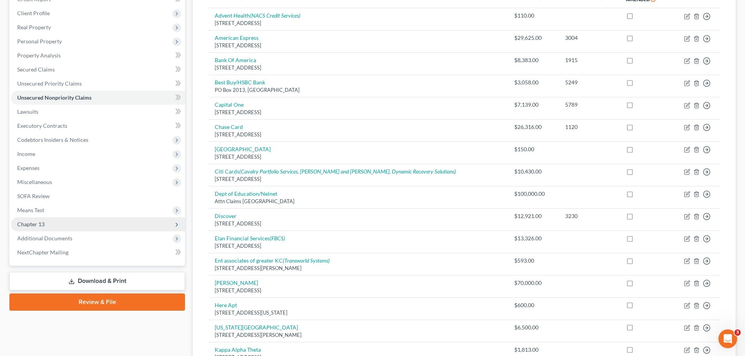
click at [55, 225] on span "Chapter 13" at bounding box center [98, 224] width 174 height 14
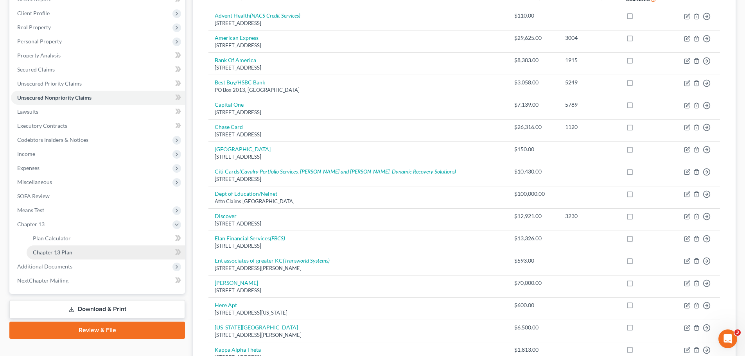
click at [63, 249] on span "Chapter 13 Plan" at bounding box center [53, 252] width 40 height 7
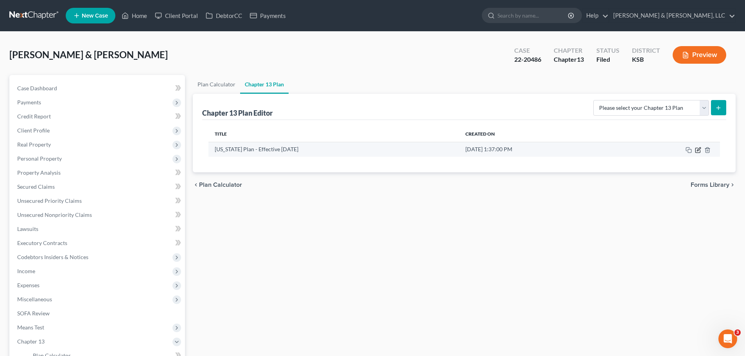
click at [696, 149] on icon "button" at bounding box center [698, 150] width 5 height 5
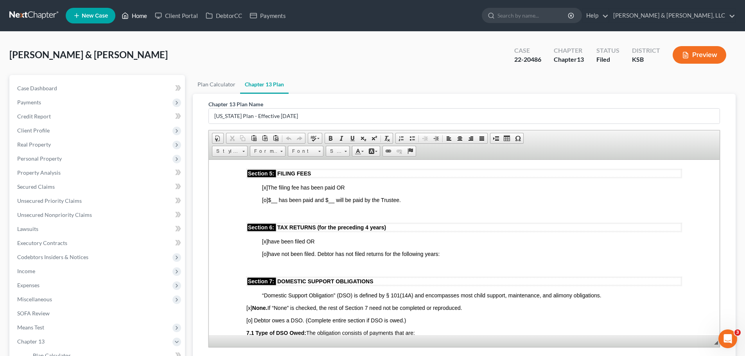
click at [147, 17] on link "Home" at bounding box center [134, 16] width 33 height 14
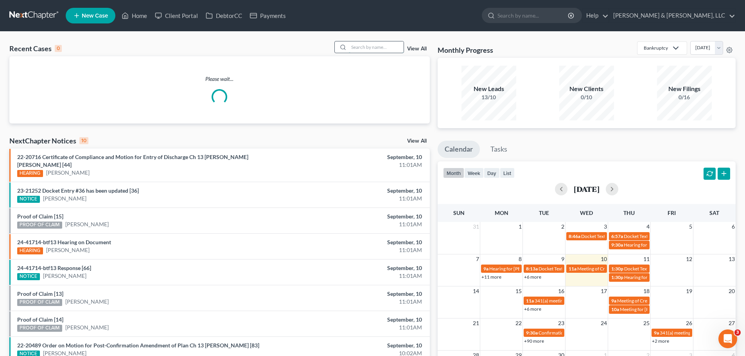
click at [363, 49] on input "search" at bounding box center [376, 46] width 55 height 11
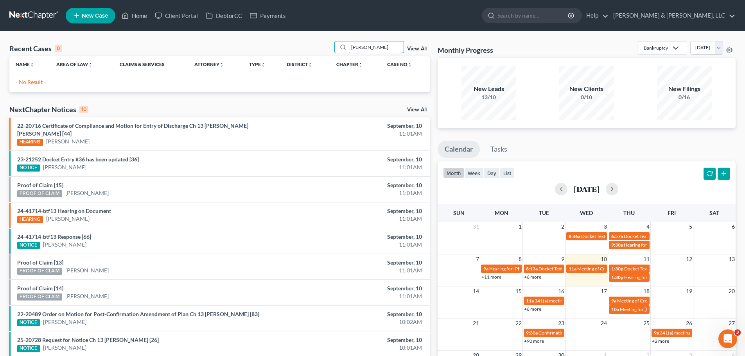
type input "[PERSON_NAME]"
